Goal: Task Accomplishment & Management: Complete application form

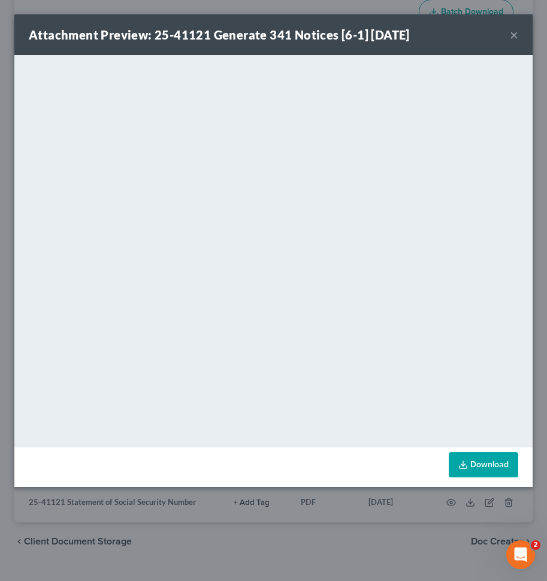
click at [519, 32] on div "Attachment Preview: 25-41121 Generate 341 Notices [6-1] [DATE] ×" at bounding box center [273, 34] width 518 height 41
click at [514, 33] on button "×" at bounding box center [514, 35] width 8 height 14
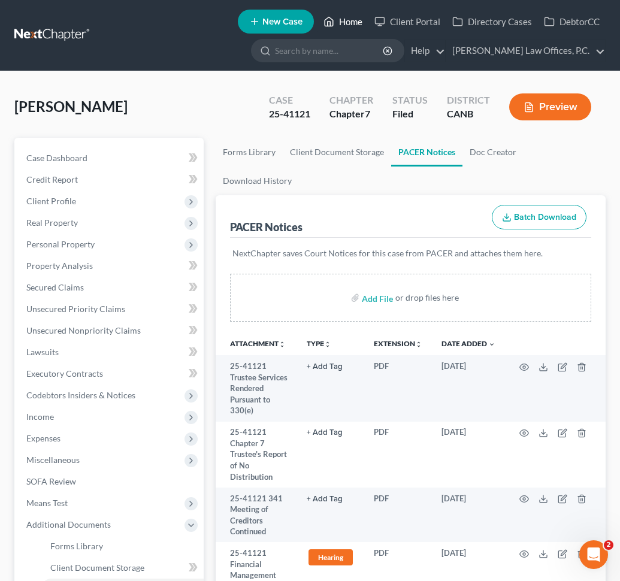
click at [348, 18] on link "Home" at bounding box center [343, 22] width 51 height 22
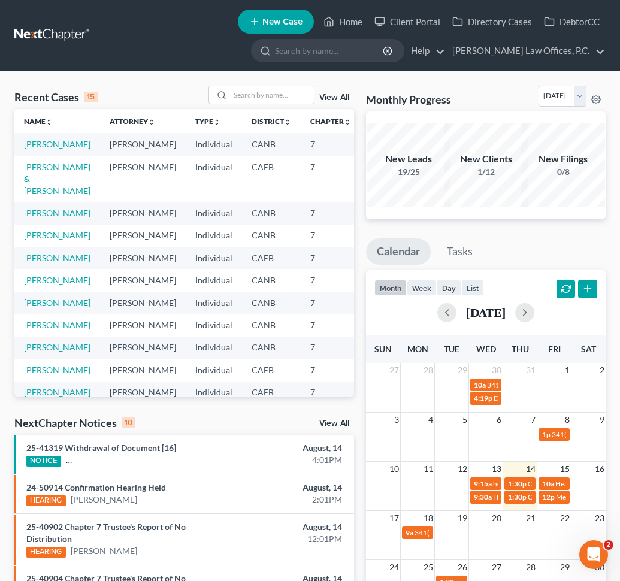
click at [289, 22] on span "New Case" at bounding box center [283, 21] width 40 height 9
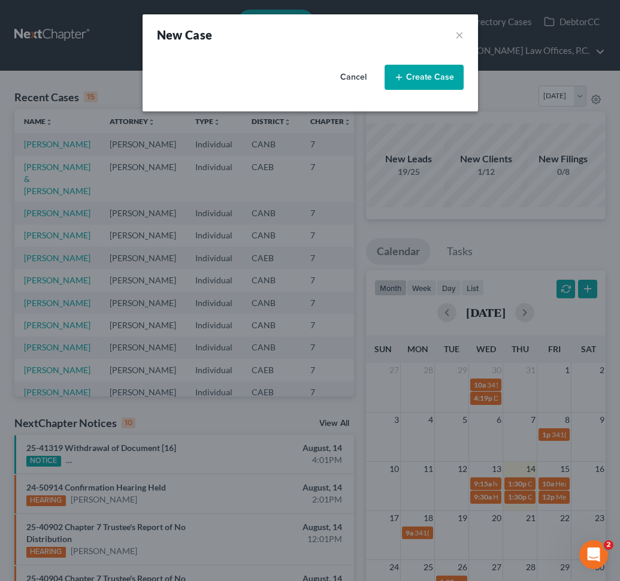
select select "9"
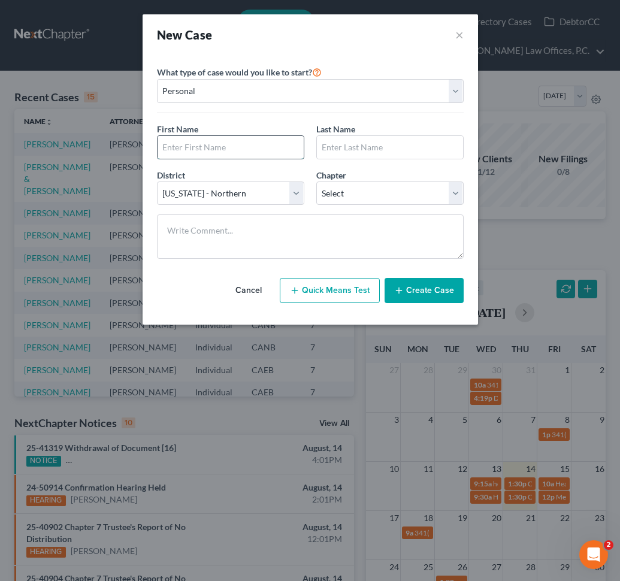
click at [207, 142] on input "text" at bounding box center [231, 147] width 146 height 23
type input "[PERSON_NAME]"
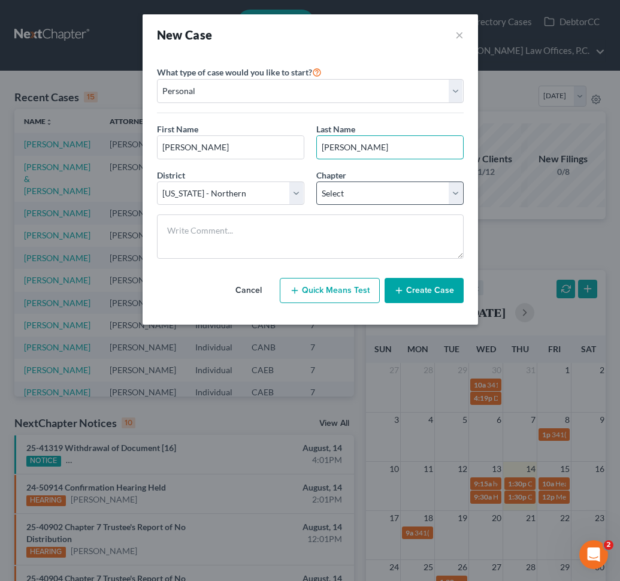
type input "[PERSON_NAME]"
click at [331, 191] on select "Select 7 11 12 13" at bounding box center [389, 194] width 147 height 24
select select "0"
click at [417, 289] on button "Create Case" at bounding box center [424, 290] width 79 height 25
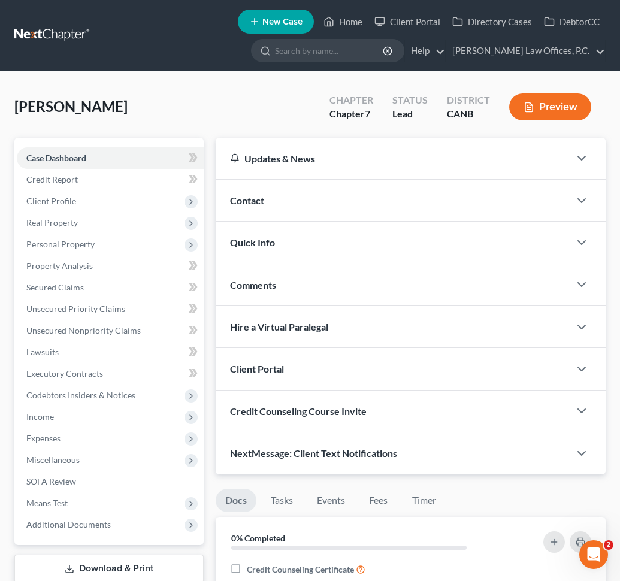
click at [349, 202] on div "Contact" at bounding box center [393, 200] width 354 height 41
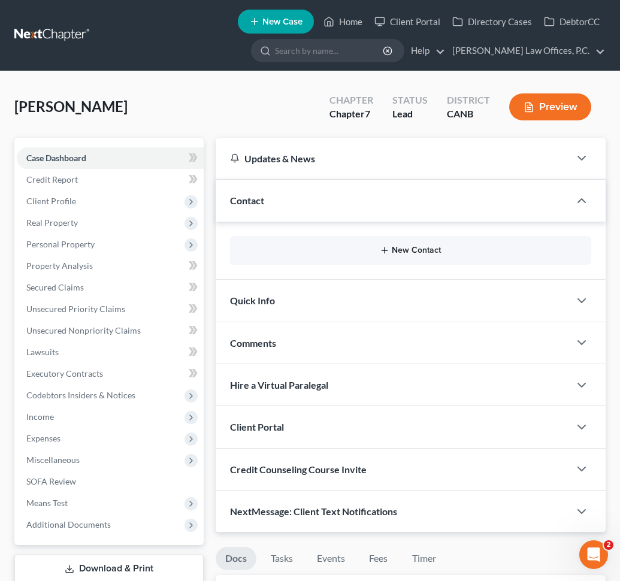
click at [420, 251] on button "New Contact" at bounding box center [411, 251] width 342 height 10
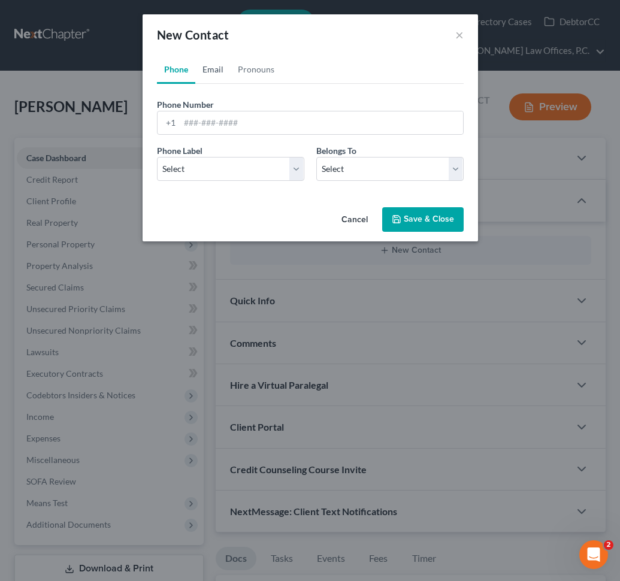
click at [206, 73] on link "Email" at bounding box center [212, 69] width 35 height 29
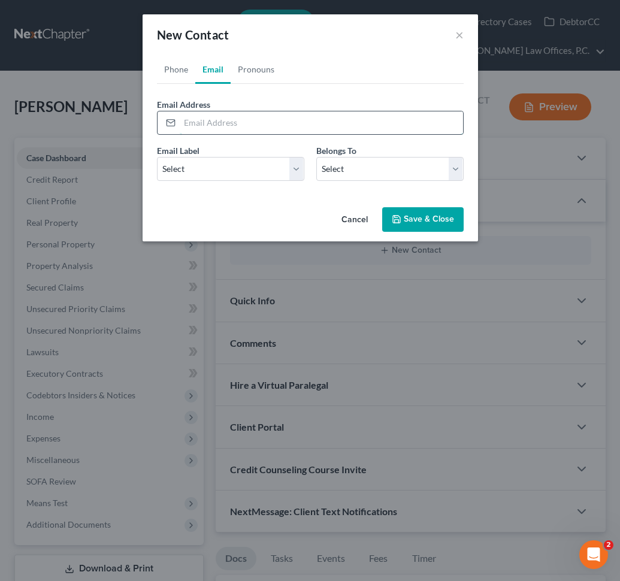
click at [228, 125] on input "email" at bounding box center [321, 122] width 283 height 23
paste input "[EMAIL_ADDRESS][DOMAIN_NAME]"
type input "[EMAIL_ADDRESS][DOMAIN_NAME]"
click at [224, 164] on select "Select Home Work Other" at bounding box center [230, 169] width 147 height 24
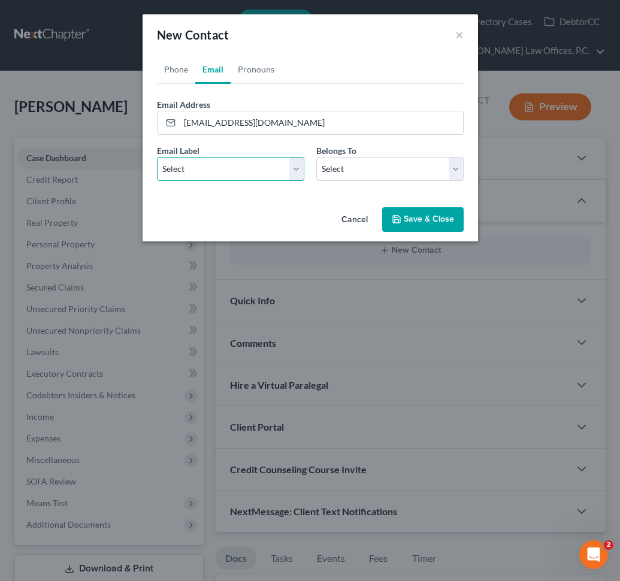
select select "0"
click at [340, 166] on select "Select Client Other" at bounding box center [389, 169] width 147 height 24
select select "0"
click at [418, 223] on button "Save & Close" at bounding box center [423, 219] width 82 height 25
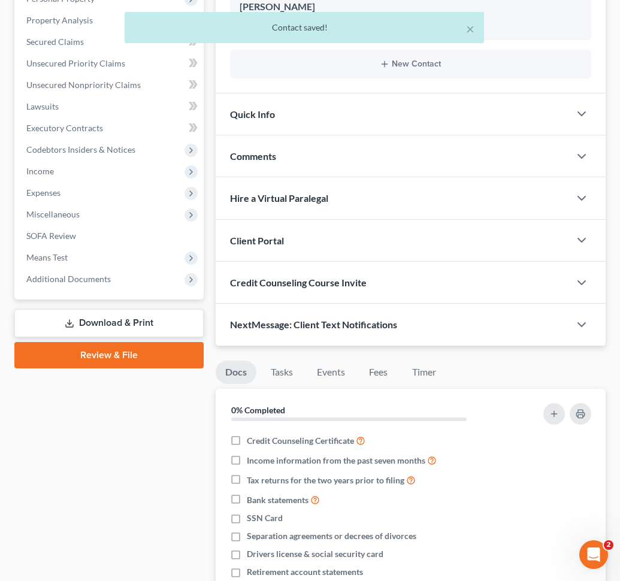
scroll to position [234, 0]
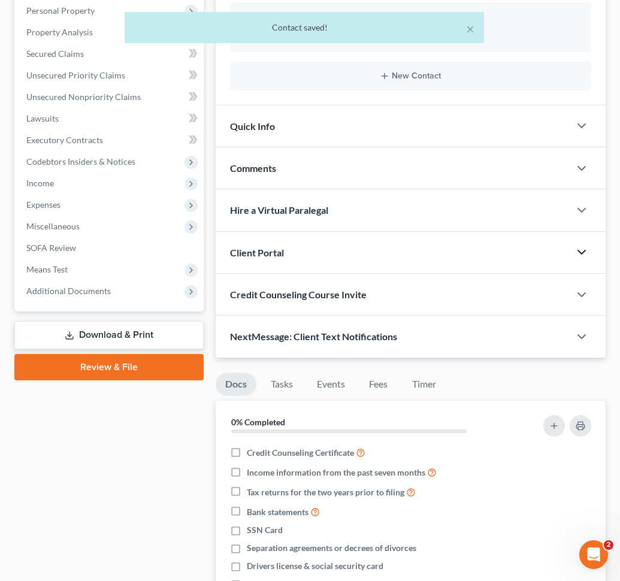
click at [547, 258] on icon "button" at bounding box center [582, 252] width 14 height 14
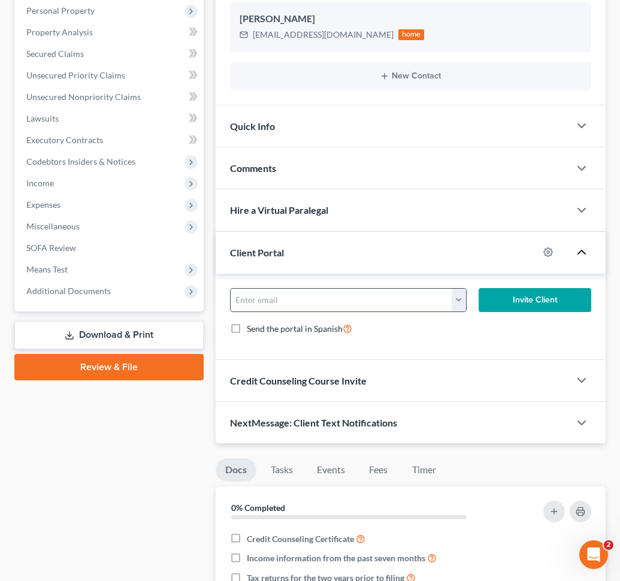
click at [464, 293] on button "button" at bounding box center [459, 300] width 14 height 23
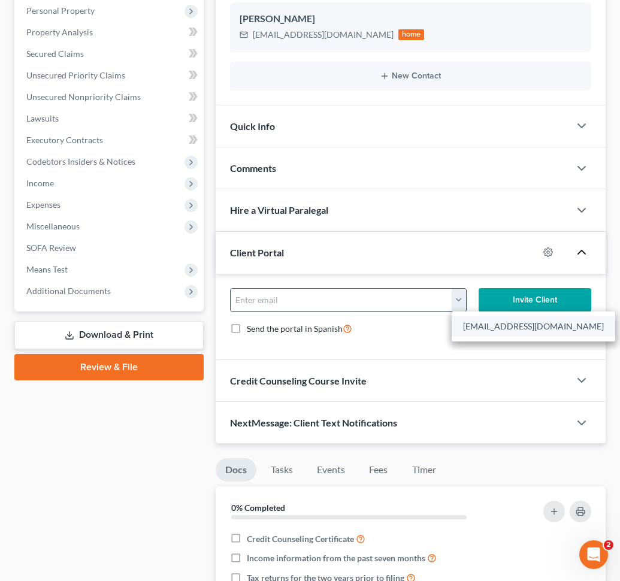
click at [478, 334] on link "[EMAIL_ADDRESS][DOMAIN_NAME]" at bounding box center [534, 326] width 164 height 20
type input "[EMAIL_ADDRESS][DOMAIN_NAME]"
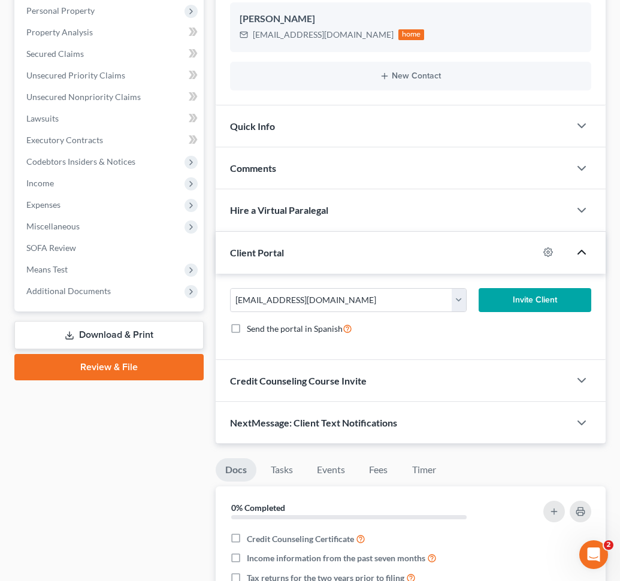
click at [514, 304] on button "Invite Client" at bounding box center [535, 300] width 113 height 24
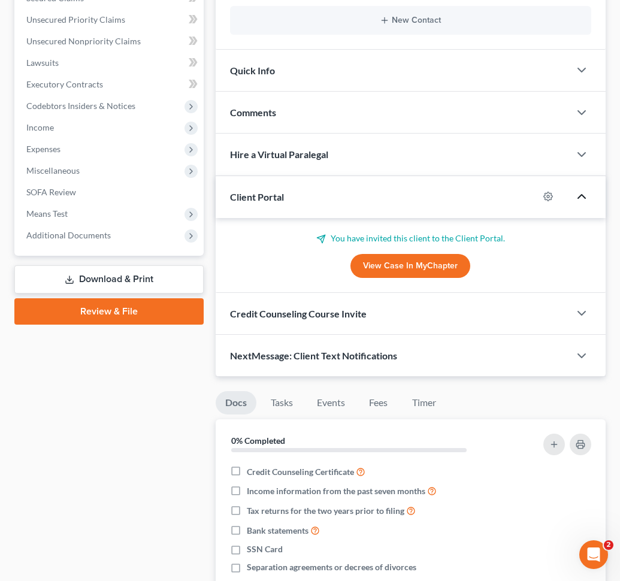
scroll to position [303, 0]
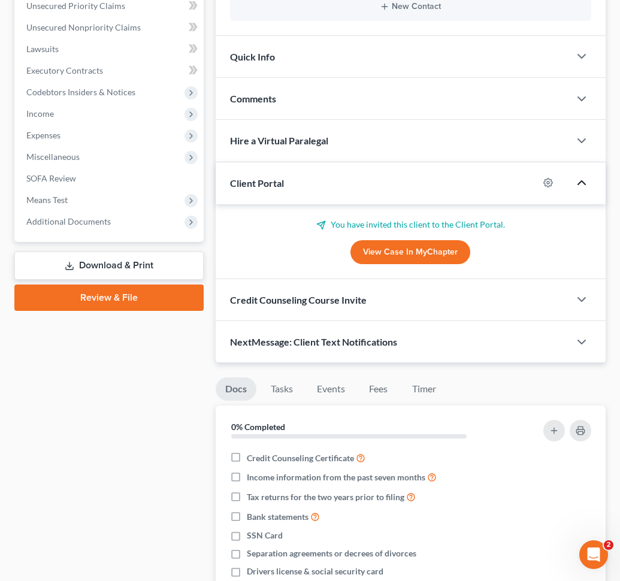
click at [547, 298] on div at bounding box center [588, 300] width 36 height 24
click at [547, 302] on icon "button" at bounding box center [582, 299] width 14 height 14
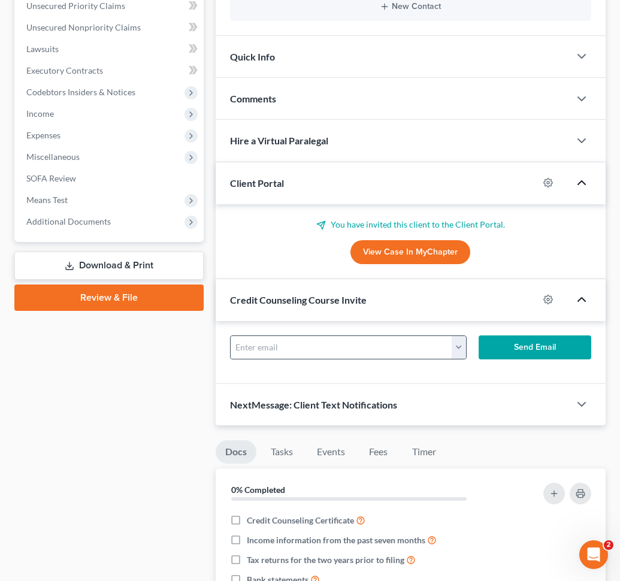
click at [460, 346] on button "button" at bounding box center [459, 347] width 14 height 23
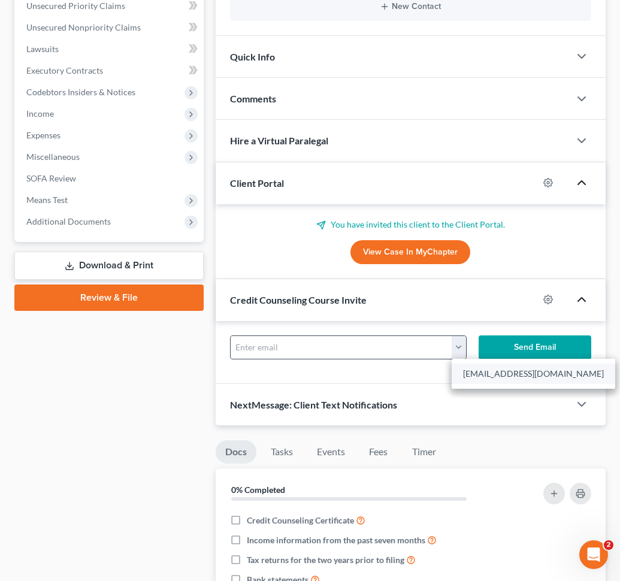
click at [482, 373] on link "[EMAIL_ADDRESS][DOMAIN_NAME]" at bounding box center [534, 374] width 164 height 20
type input "[EMAIL_ADDRESS][DOMAIN_NAME]"
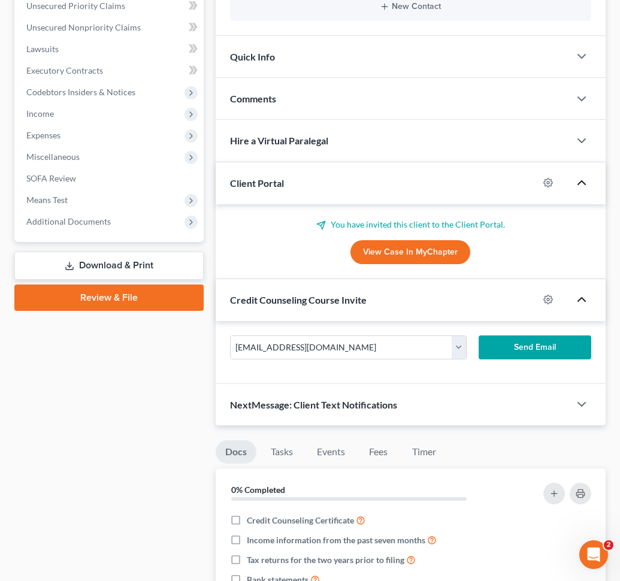
click at [526, 336] on button "Send Email" at bounding box center [535, 348] width 113 height 24
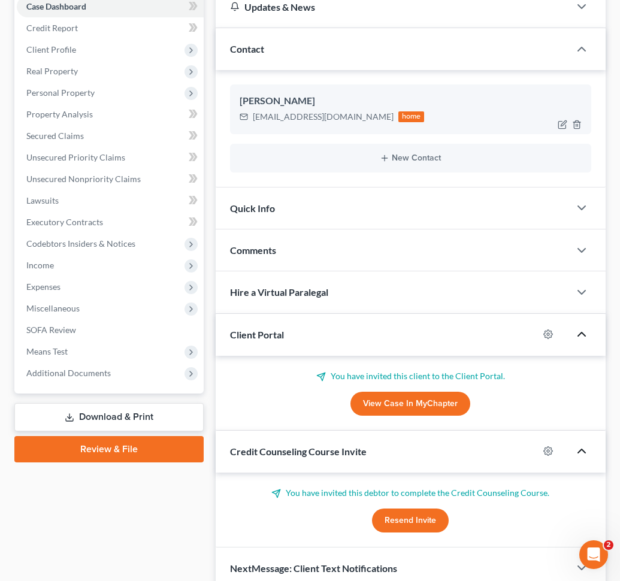
scroll to position [147, 0]
